Goal: Find specific page/section: Find specific page/section

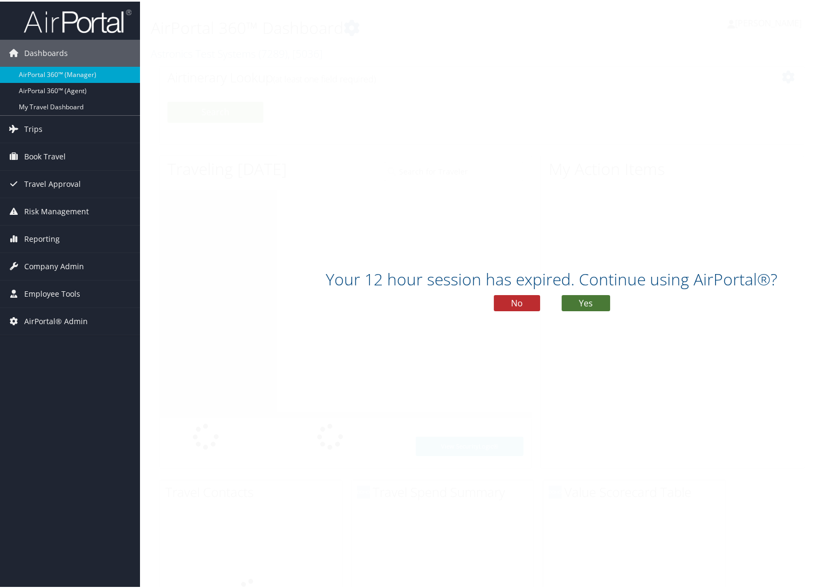
click at [588, 305] on button "Yes" at bounding box center [586, 301] width 48 height 16
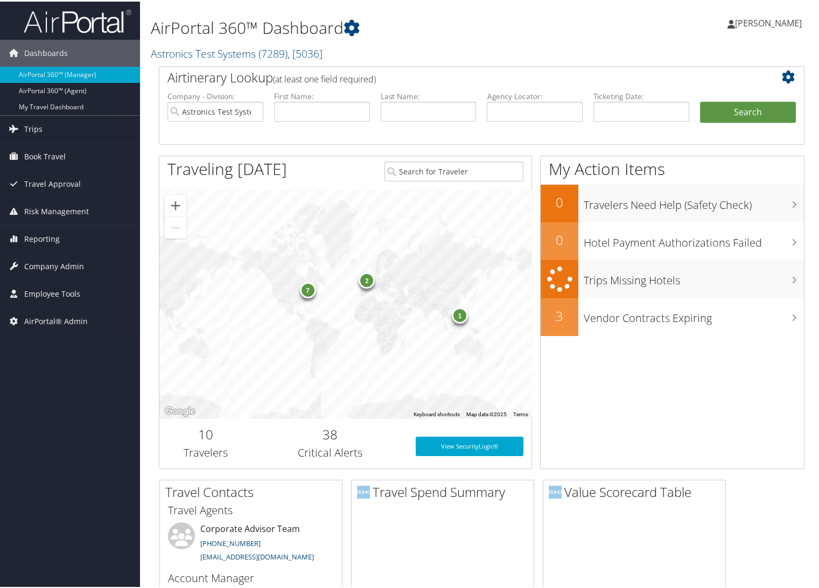
drag, startPoint x: 228, startPoint y: 55, endPoint x: 221, endPoint y: 69, distance: 15.7
click at [227, 55] on link "Astronics Test Systems ( 7289 ) , [ 5036 ]" at bounding box center [237, 52] width 172 height 15
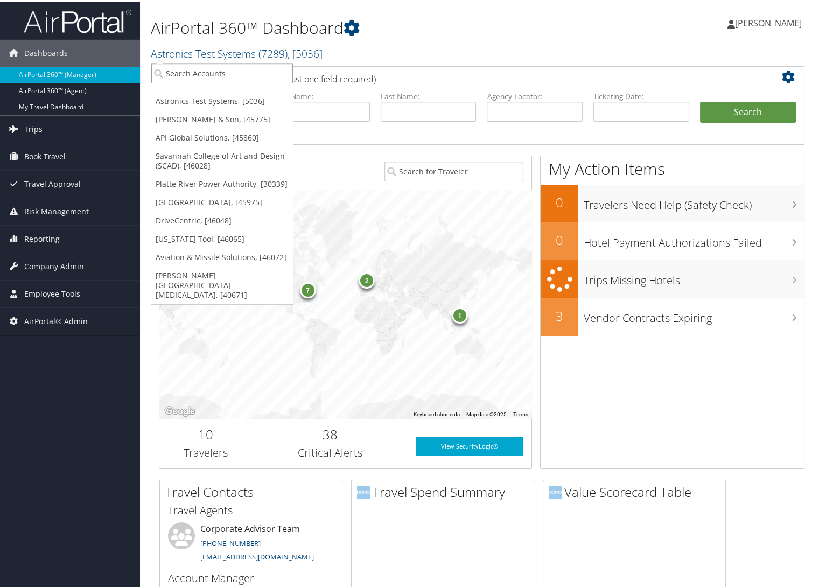
click at [220, 69] on input "search" at bounding box center [222, 72] width 142 height 20
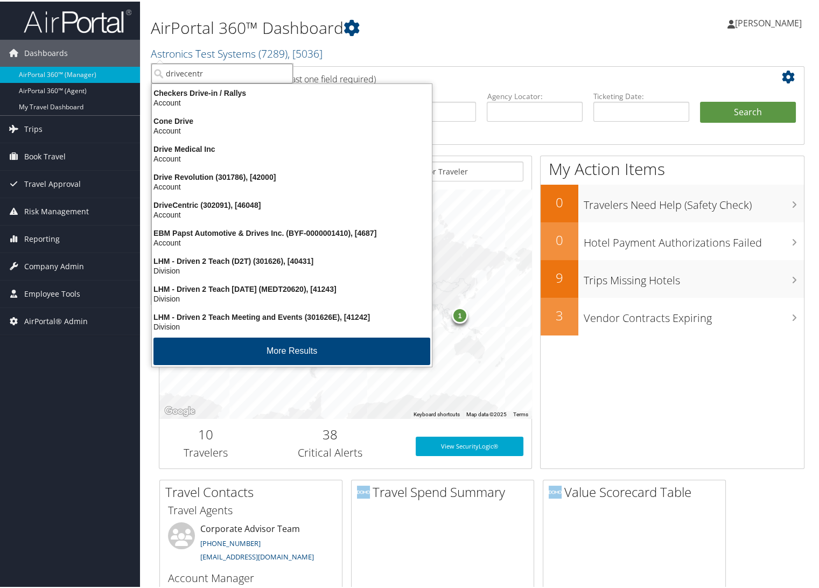
type input "drivecentri"
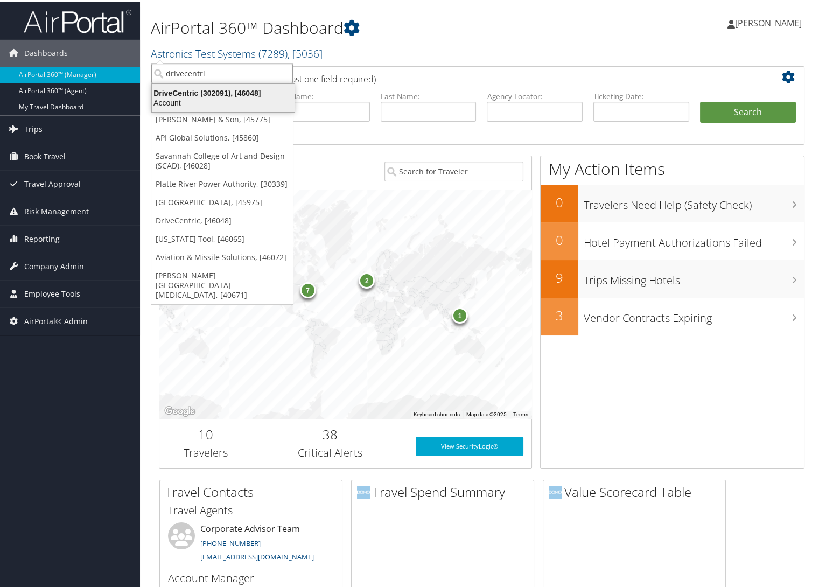
click at [226, 94] on div "DriveCentric (302091), [46048]" at bounding box center [223, 92] width 156 height 10
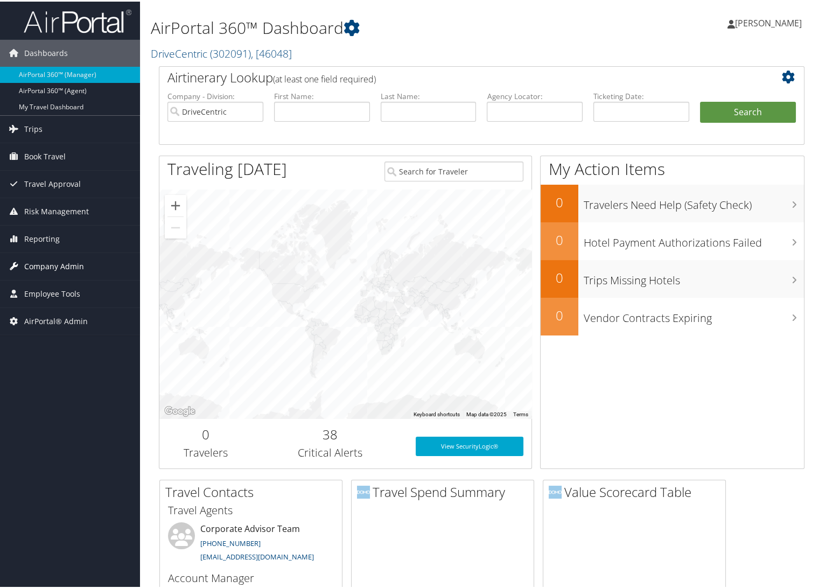
click at [46, 270] on span "Company Admin" at bounding box center [54, 264] width 60 height 27
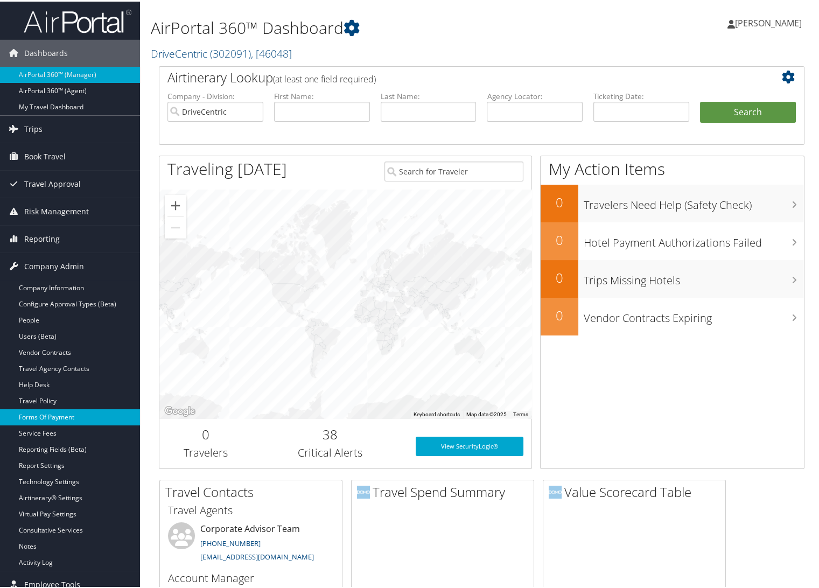
click at [61, 421] on link "Forms Of Payment" at bounding box center [70, 416] width 140 height 16
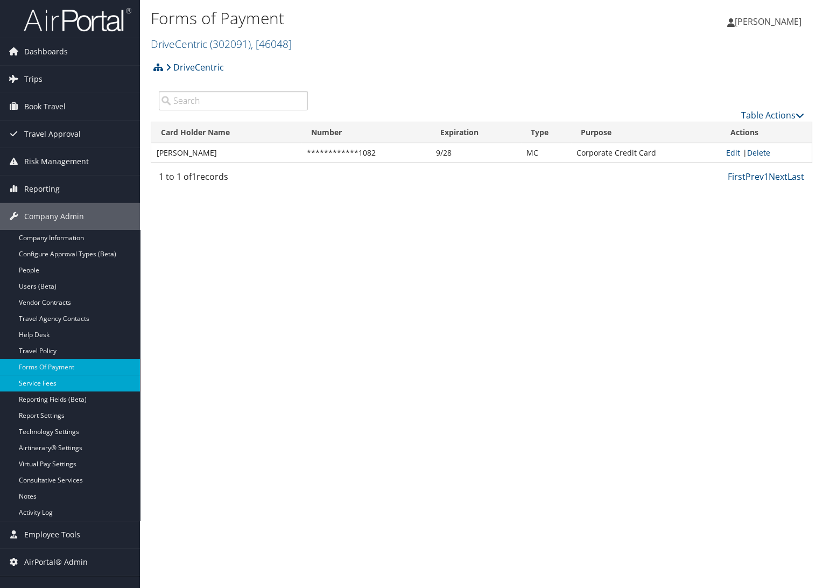
click at [56, 385] on link "Service Fees" at bounding box center [70, 383] width 140 height 16
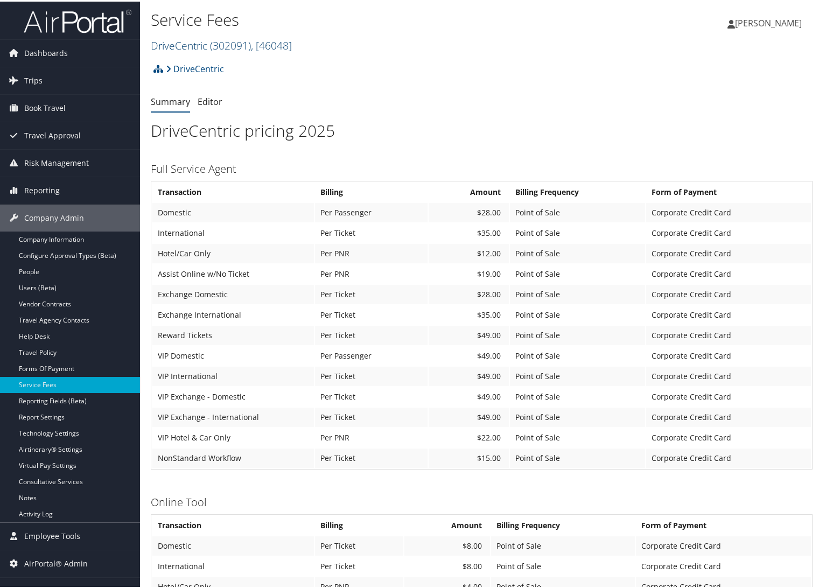
click at [214, 48] on span "( 302091 )" at bounding box center [230, 44] width 41 height 15
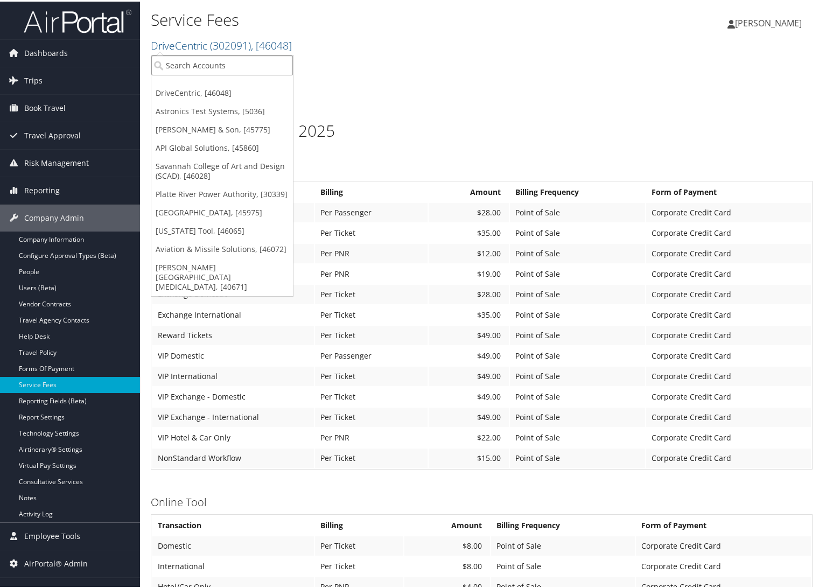
click at [186, 62] on input "search" at bounding box center [222, 64] width 142 height 20
type input "[PERSON_NAME]"
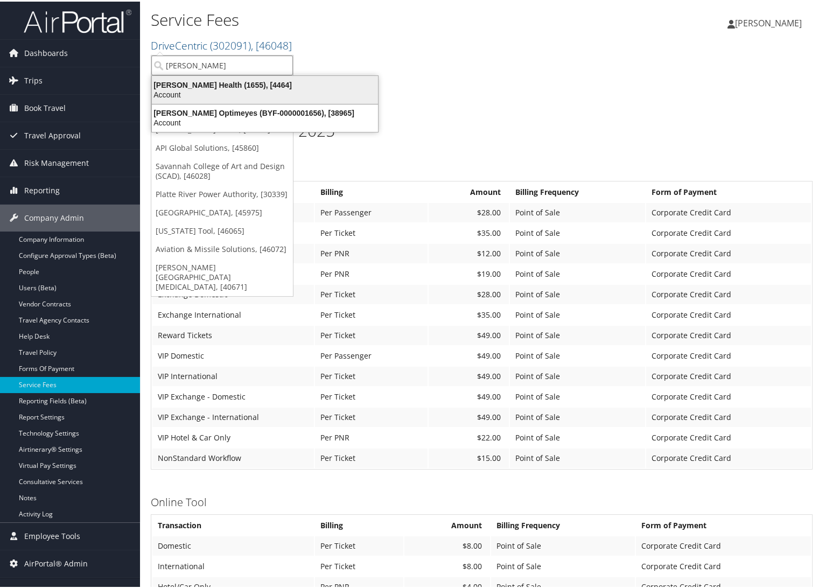
click at [237, 79] on div "[PERSON_NAME] Health (1655), [4464]" at bounding box center [264, 84] width 239 height 10
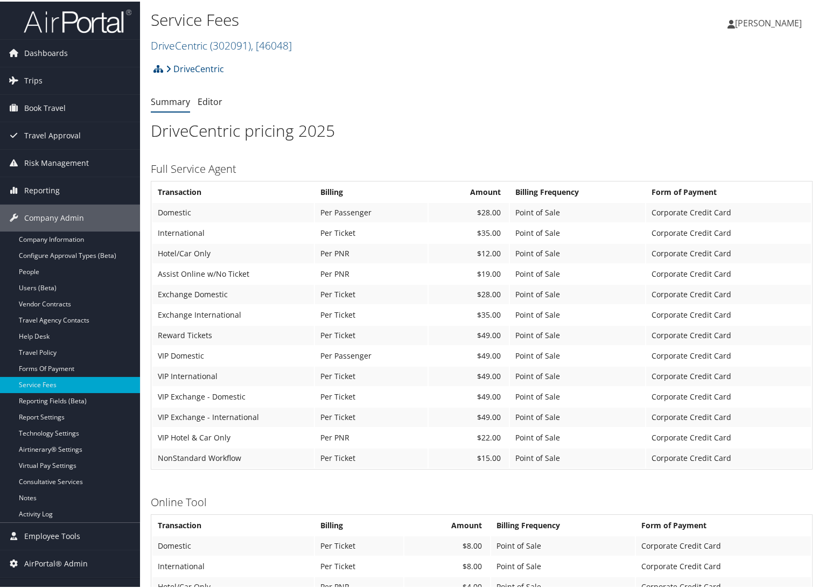
click at [511, 80] on div "DriveCentric Account Structure DriveCentric (302091) IMPLEMENTING Create Child …" at bounding box center [482, 71] width 662 height 29
